Goal: Transaction & Acquisition: Purchase product/service

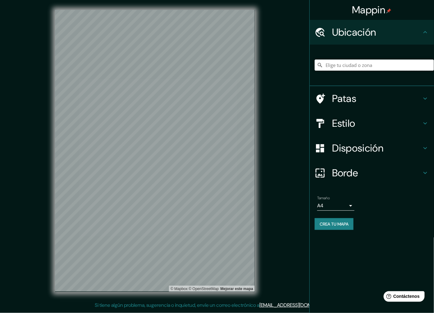
drag, startPoint x: 373, startPoint y: 69, endPoint x: 371, endPoint y: 67, distance: 3.4
click at [373, 69] on input "Elige tu ciudad o zona" at bounding box center [373, 65] width 119 height 11
paste input "[PERSON_NAME][STREET_ADDRESS][PERSON_NAME]."
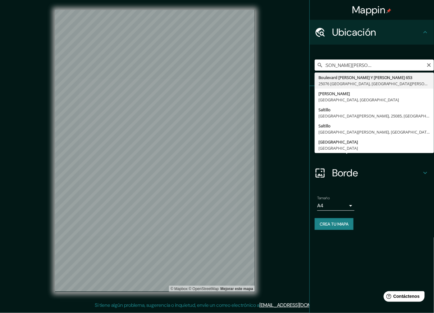
type input "[STREET_ADDRESS][PERSON_NAME][PERSON_NAME][PERSON_NAME]"
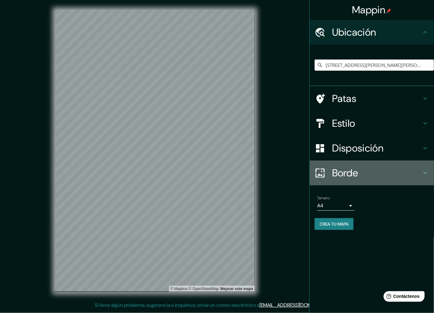
click at [371, 172] on h4 "Borde" at bounding box center [376, 173] width 89 height 12
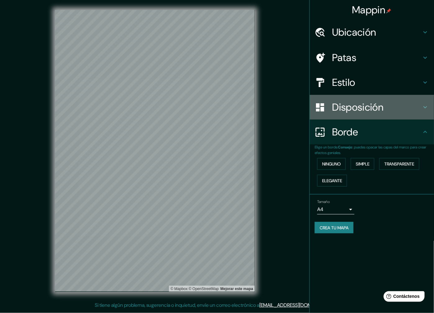
click at [363, 114] on div "Disposición" at bounding box center [371, 107] width 124 height 25
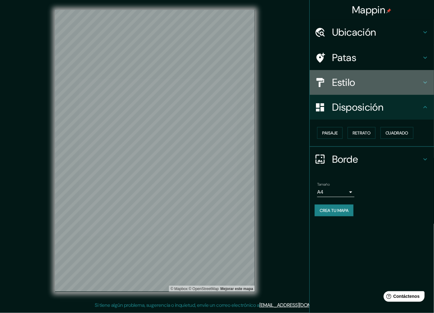
click at [359, 79] on h4 "Estilo" at bounding box center [376, 82] width 89 height 12
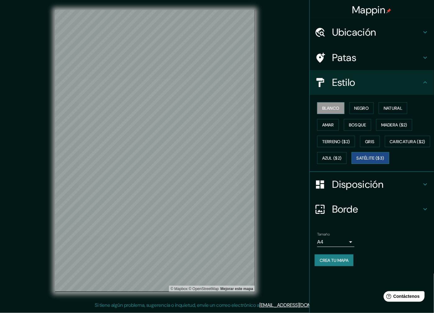
click at [356, 161] on font "Satélite ($3)" at bounding box center [370, 159] width 28 height 6
click at [363, 109] on font "Negro" at bounding box center [361, 109] width 15 height 6
click at [333, 265] on font "Crea tu mapa" at bounding box center [333, 261] width 29 height 8
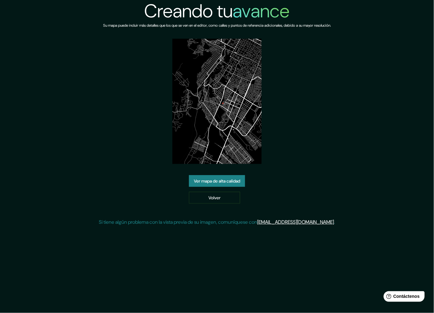
click at [213, 183] on font "Ver mapa de alta calidad" at bounding box center [217, 181] width 46 height 6
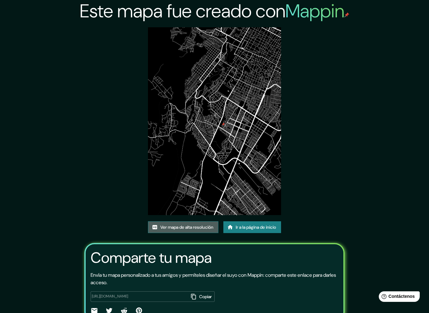
click at [199, 229] on font "Ver mapa de alta resolución" at bounding box center [186, 228] width 53 height 6
